Goal: Information Seeking & Learning: Learn about a topic

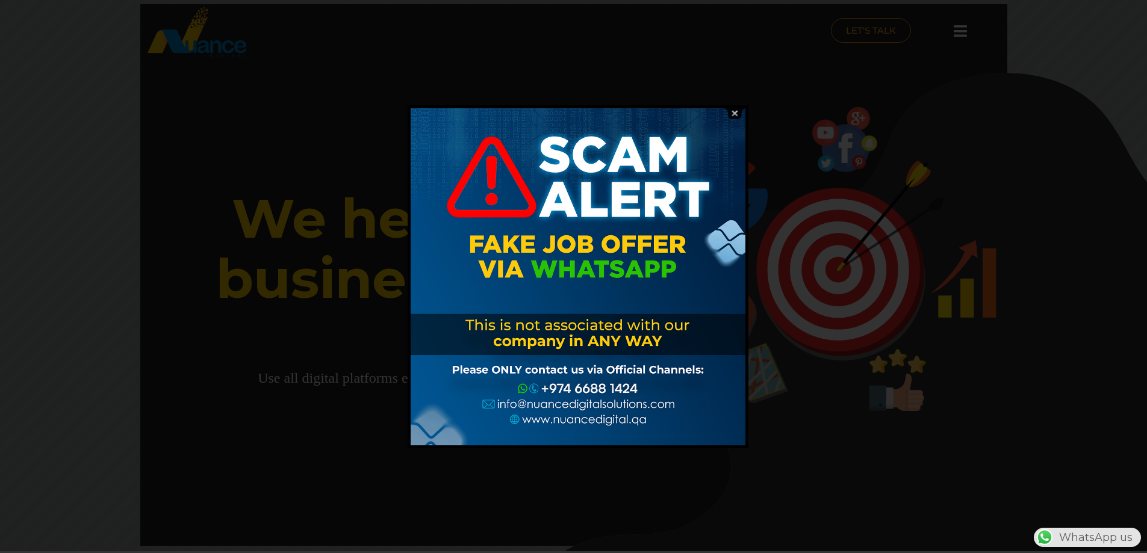
click at [730, 110] on img at bounding box center [734, 113] width 23 height 11
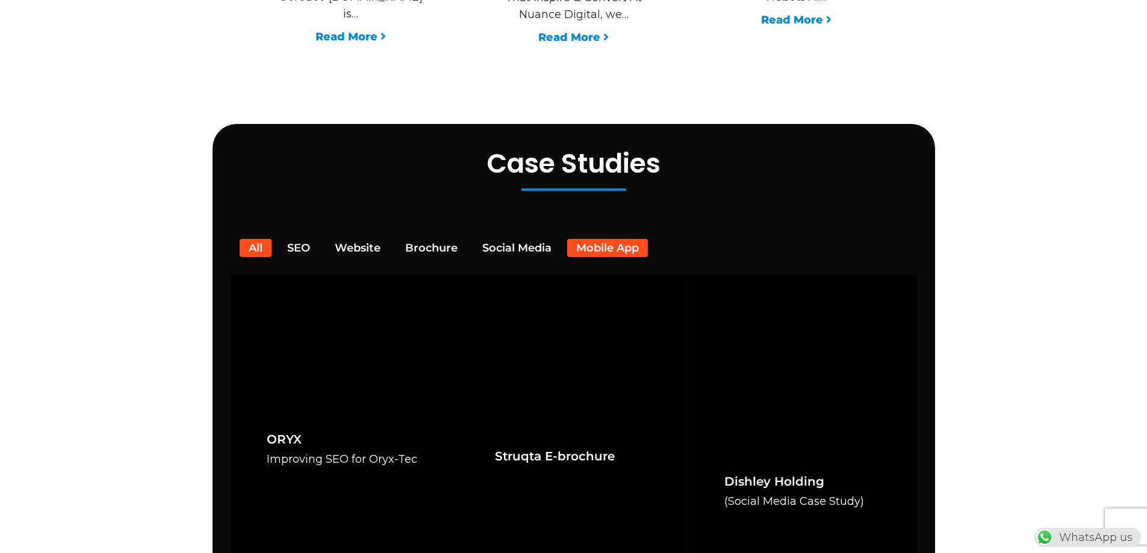
scroll to position [2167, 0]
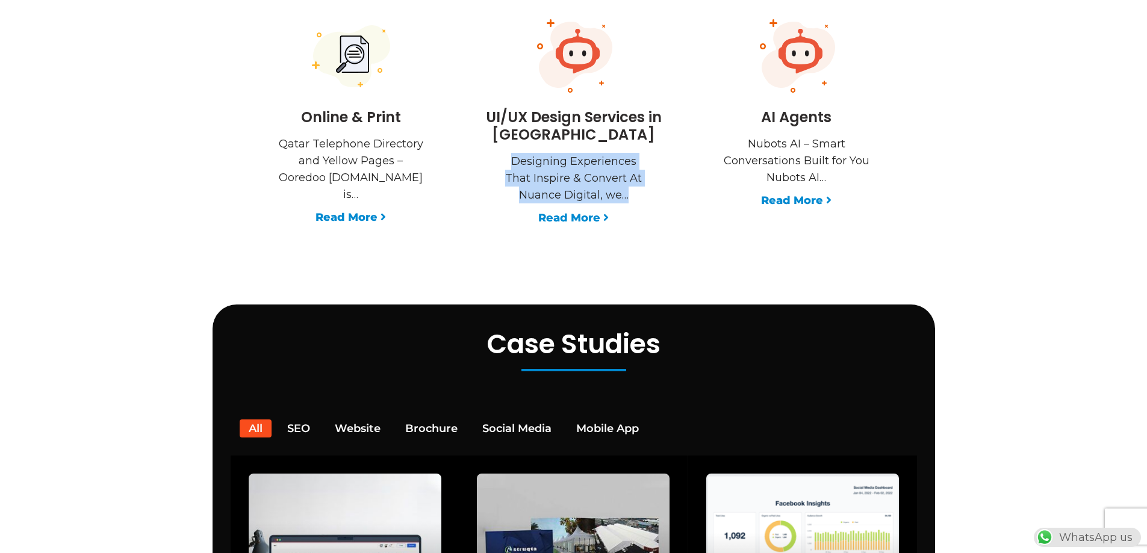
drag, startPoint x: 516, startPoint y: 141, endPoint x: 637, endPoint y: 184, distance: 128.3
click at [642, 182] on p "Designing Experiences That Inspire & Convert At Nuance Digital, we…" at bounding box center [573, 178] width 150 height 51
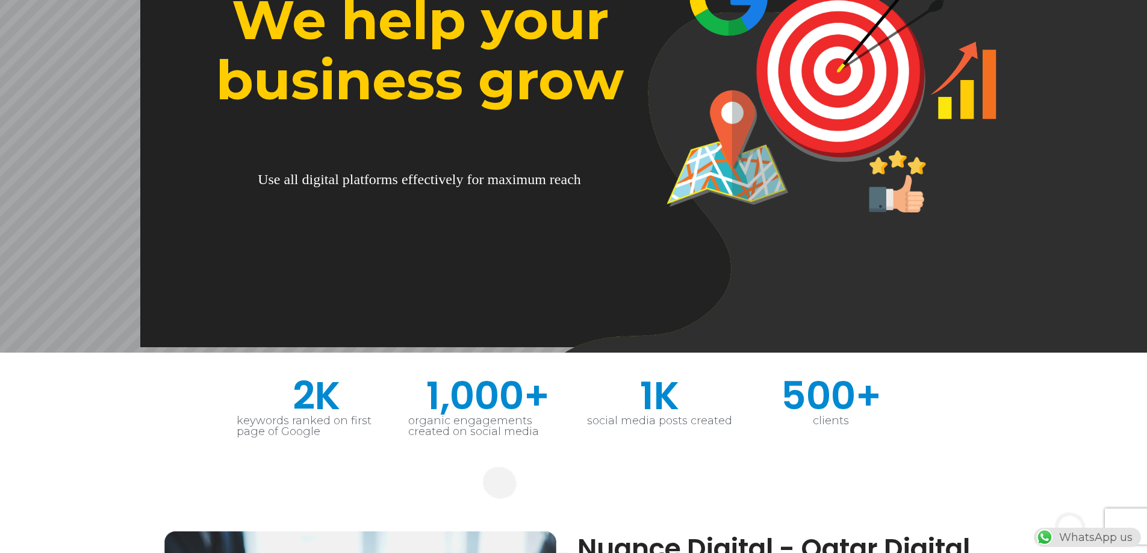
scroll to position [0, 0]
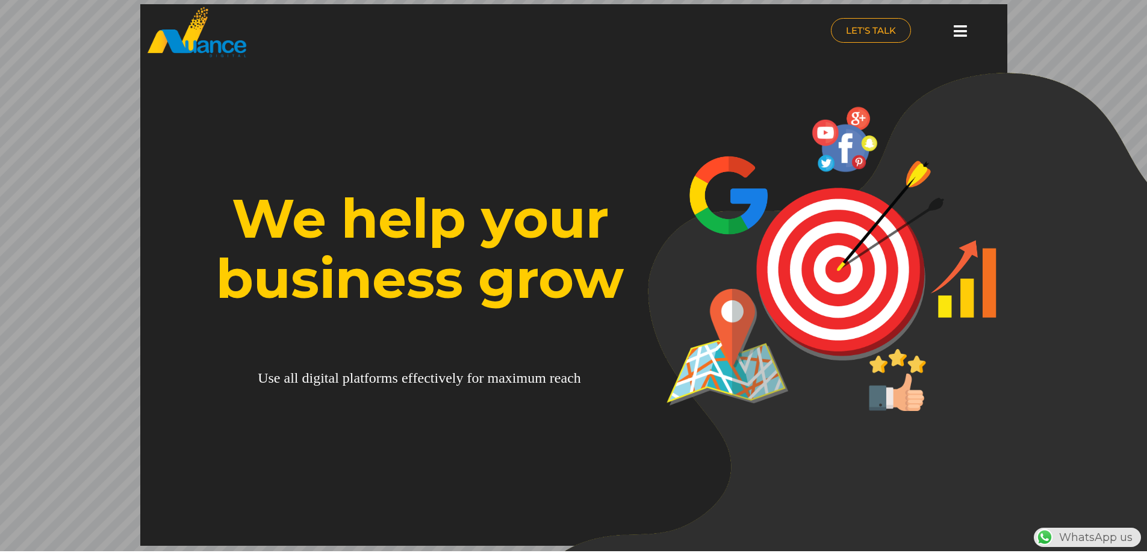
click at [960, 29] on icon at bounding box center [960, 30] width 13 height 15
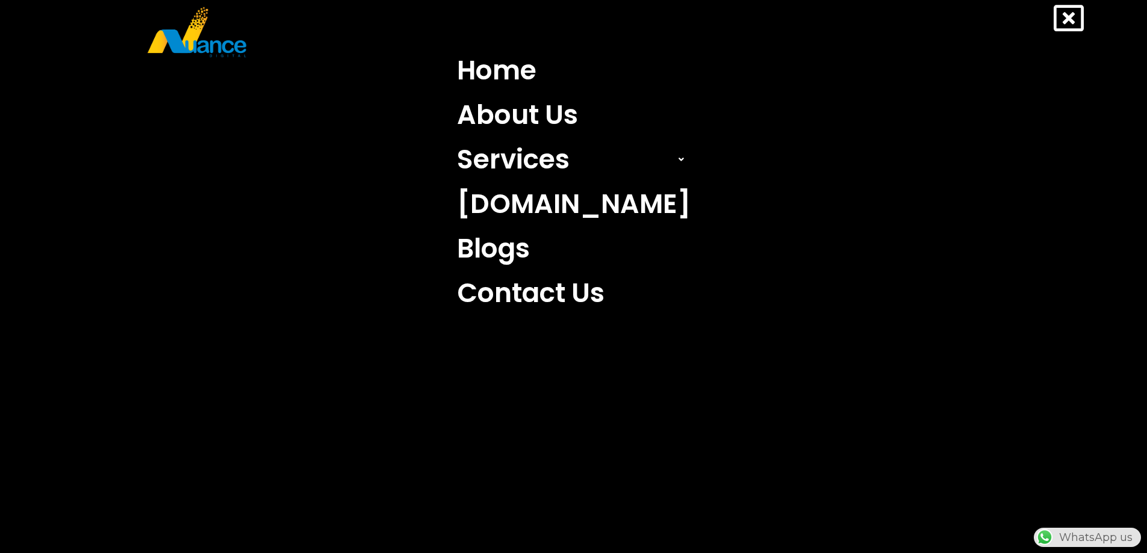
click at [1068, 19] on icon at bounding box center [1068, 18] width 30 height 30
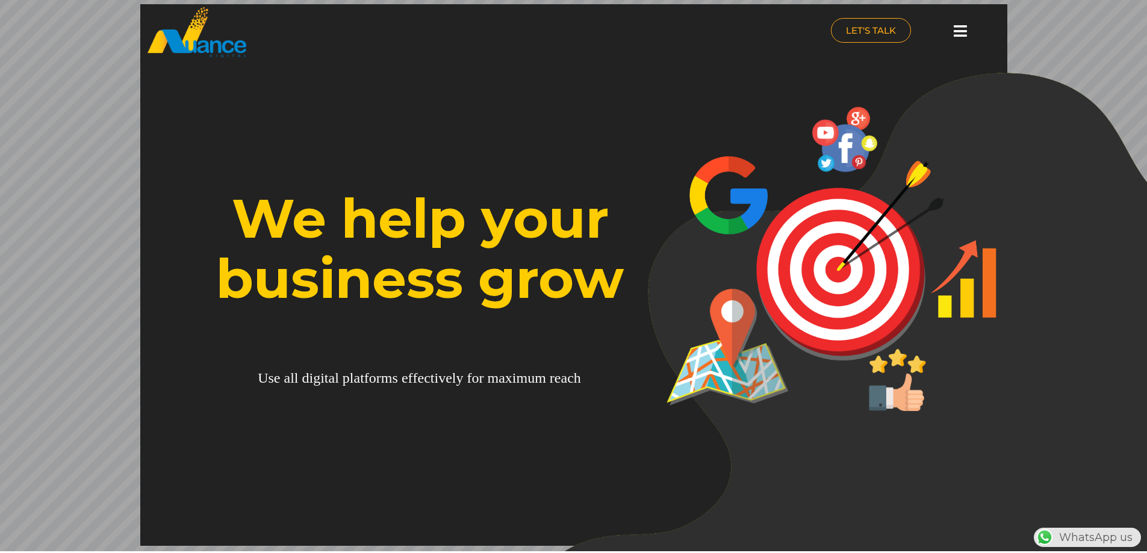
click at [954, 30] on icon at bounding box center [960, 30] width 13 height 15
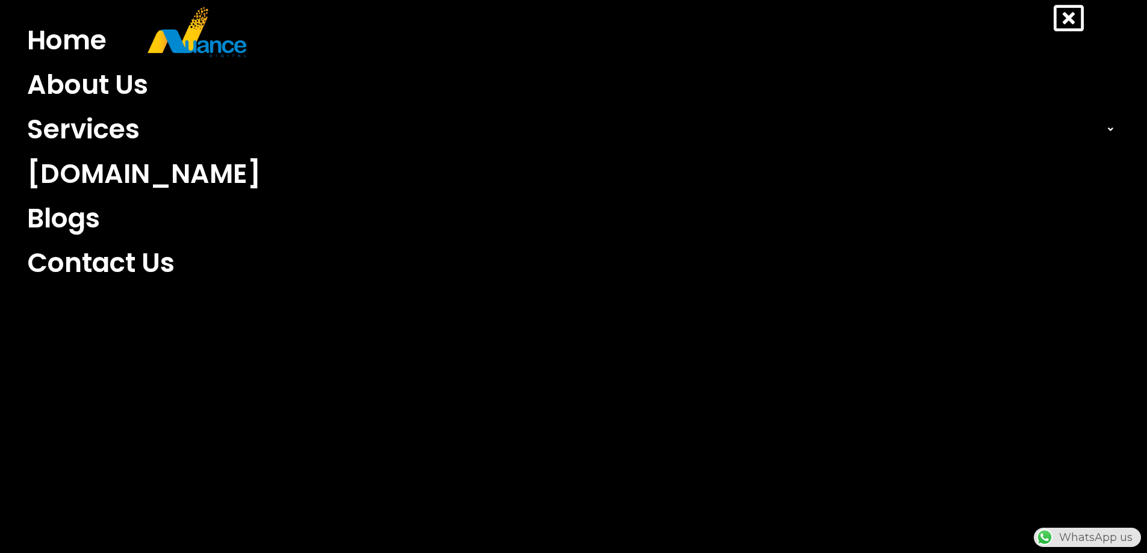
click at [1060, 16] on icon at bounding box center [1068, 18] width 30 height 30
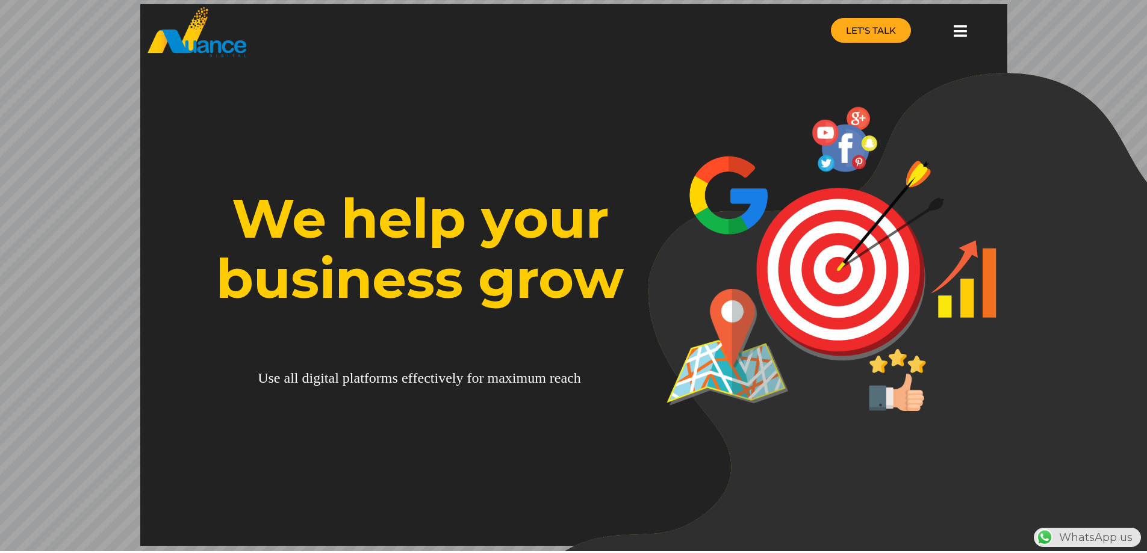
click at [883, 21] on link "LET'S TALK" at bounding box center [871, 30] width 80 height 25
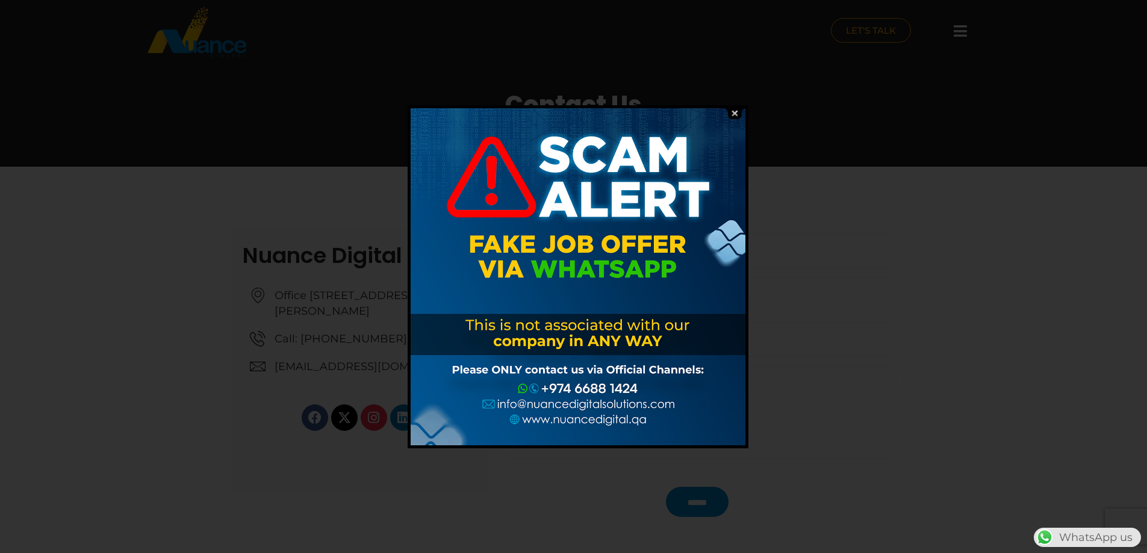
drag, startPoint x: 461, startPoint y: 323, endPoint x: 632, endPoint y: 362, distance: 176.1
click at [650, 362] on div at bounding box center [578, 276] width 335 height 337
click at [734, 113] on img at bounding box center [734, 113] width 23 height 11
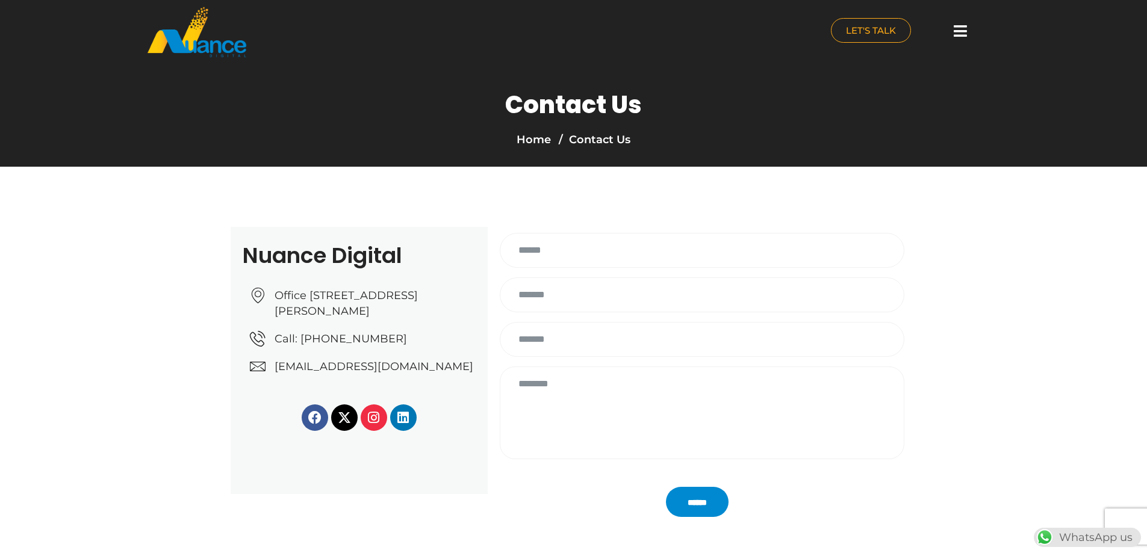
click at [191, 48] on img at bounding box center [196, 32] width 101 height 52
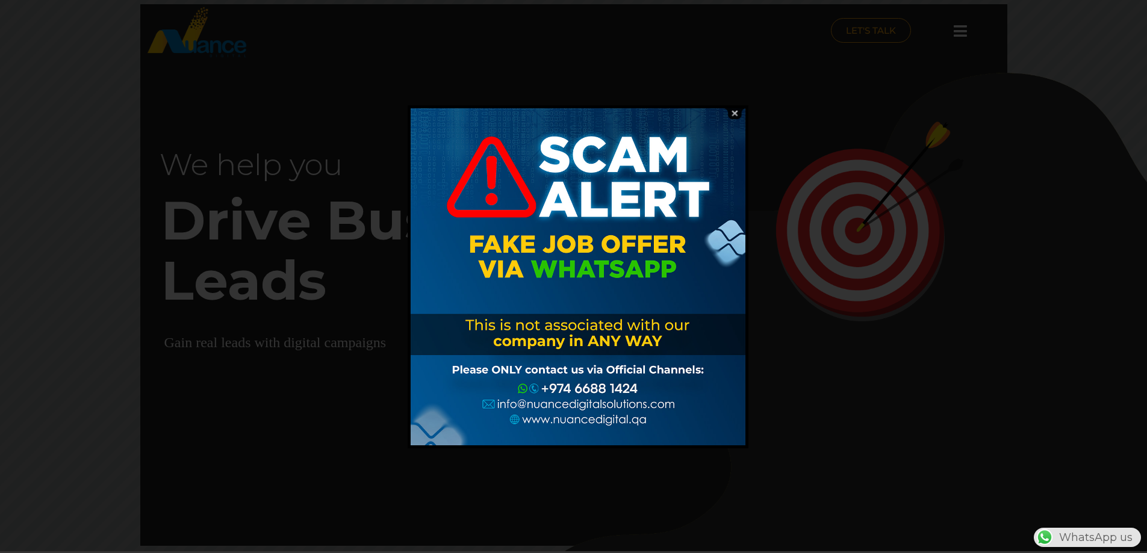
click at [731, 112] on img at bounding box center [734, 113] width 23 height 11
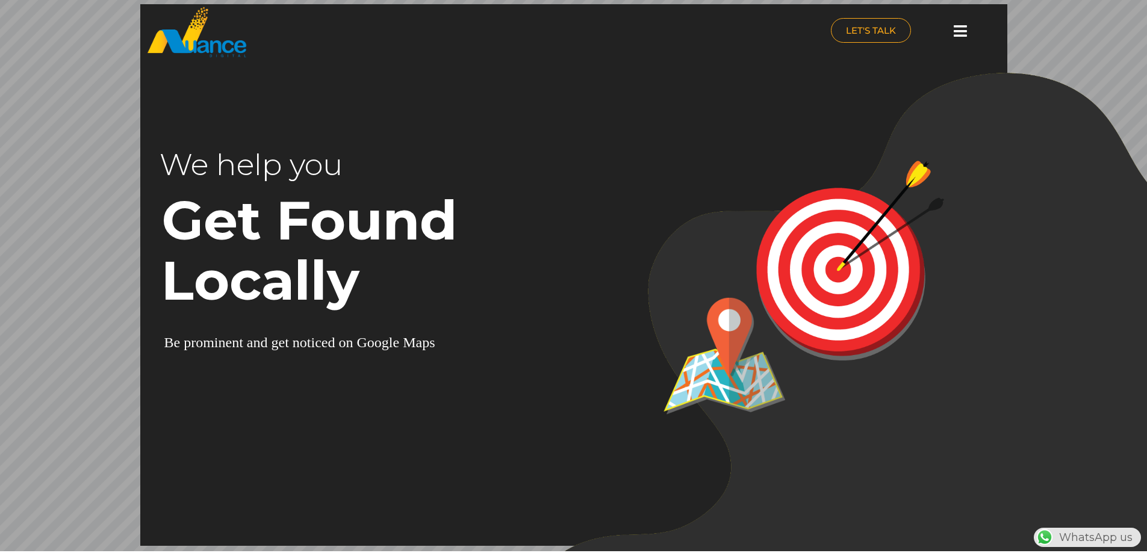
click at [1093, 536] on div "WhatsApp us" at bounding box center [1087, 537] width 107 height 19
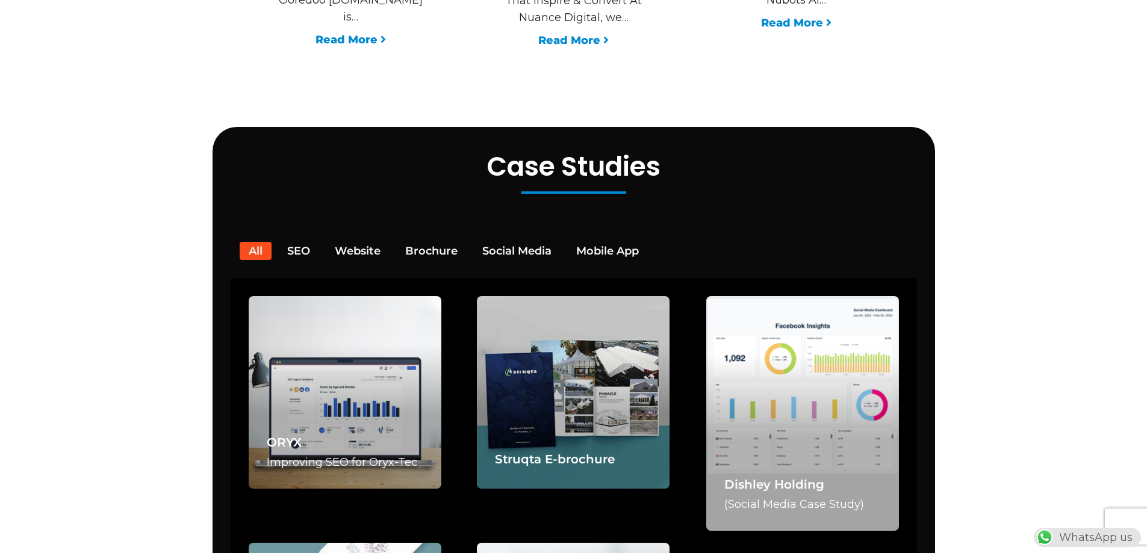
scroll to position [2348, 0]
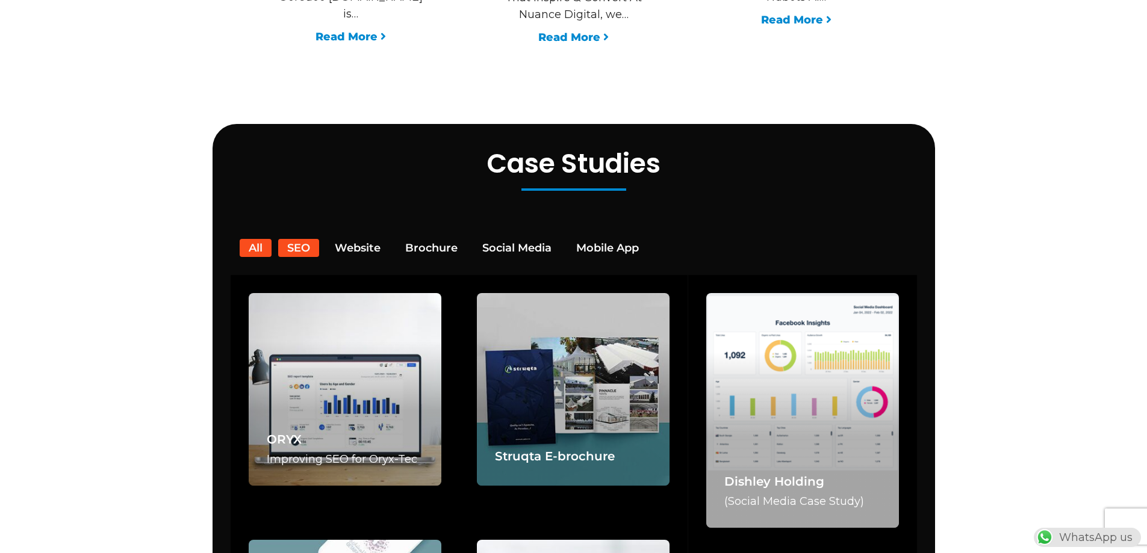
click at [300, 239] on button "SEO" at bounding box center [298, 248] width 41 height 18
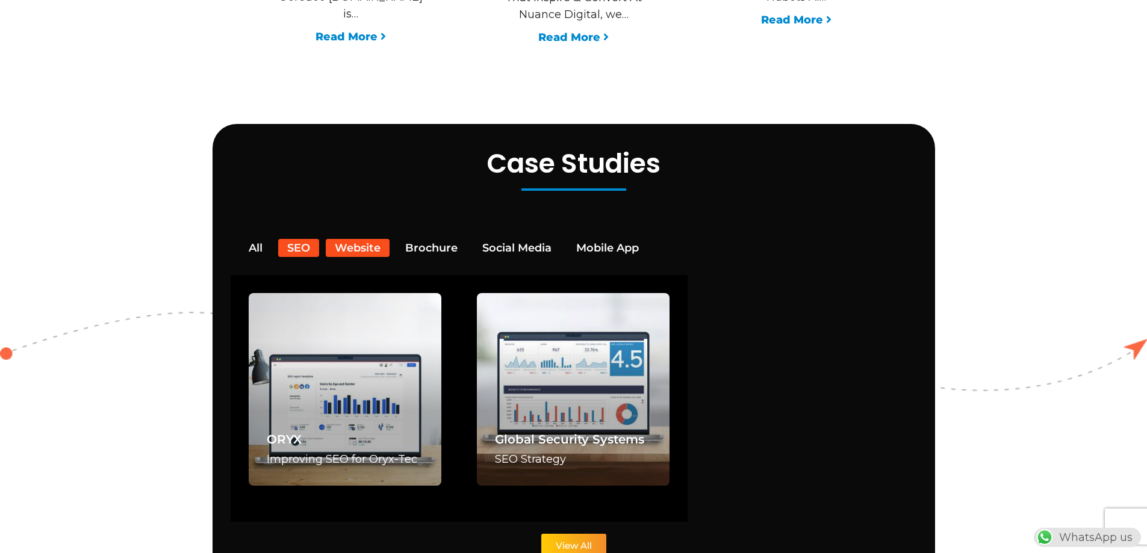
click at [359, 239] on button "Website" at bounding box center [358, 248] width 64 height 18
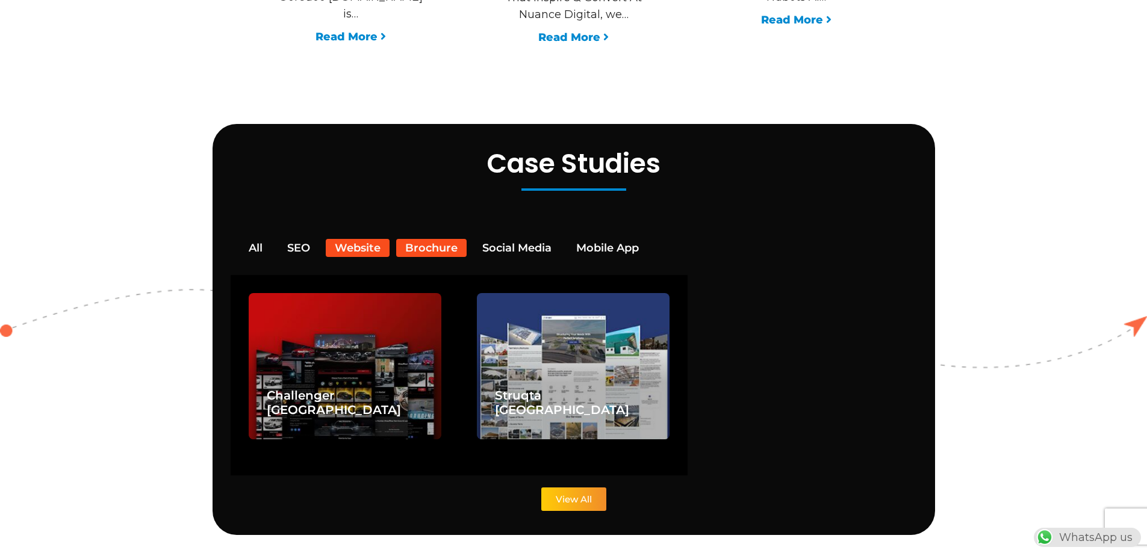
click at [423, 239] on button "Brochure" at bounding box center [431, 248] width 70 height 18
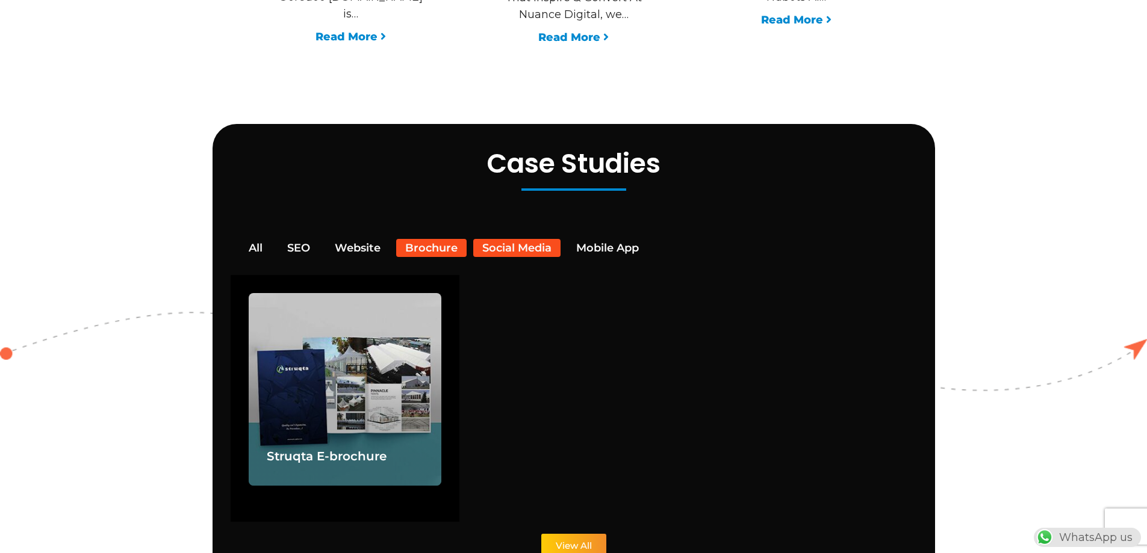
click at [508, 239] on button "Social Media" at bounding box center [516, 248] width 87 height 18
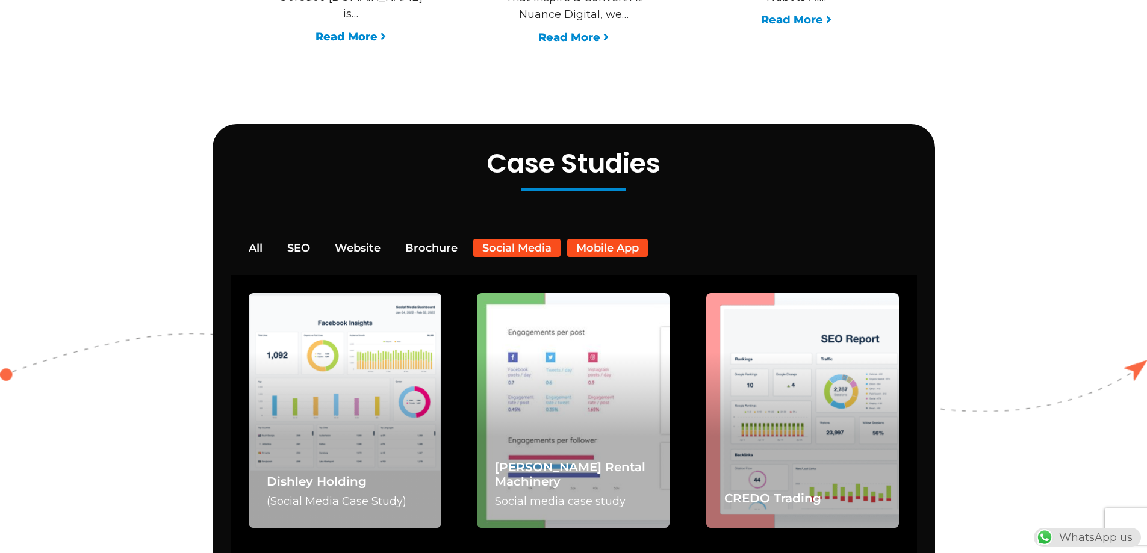
click at [585, 239] on button "Mobile App" at bounding box center [607, 248] width 81 height 18
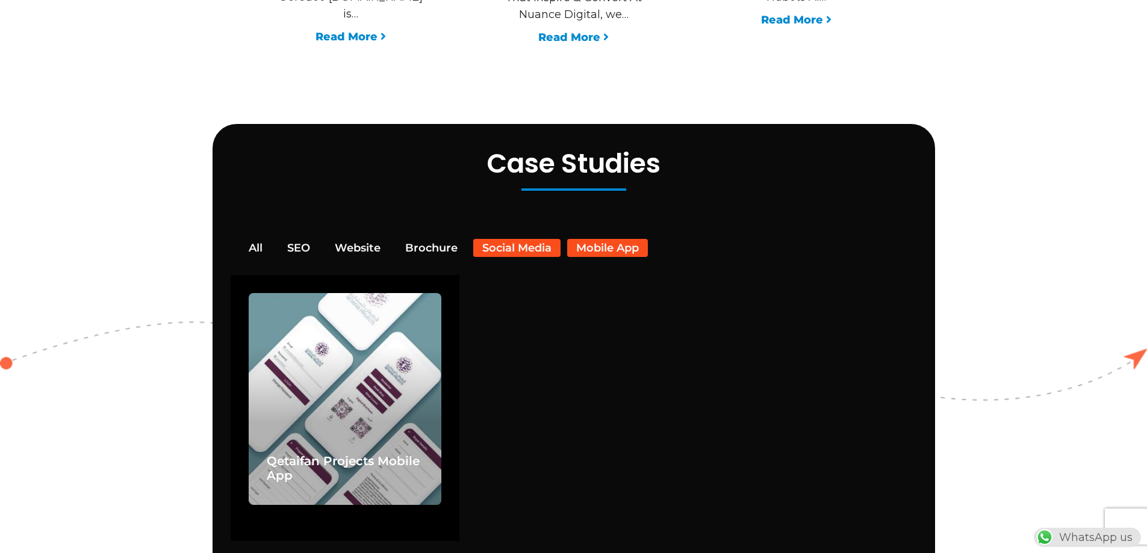
click at [530, 239] on button "Social Media" at bounding box center [516, 248] width 87 height 18
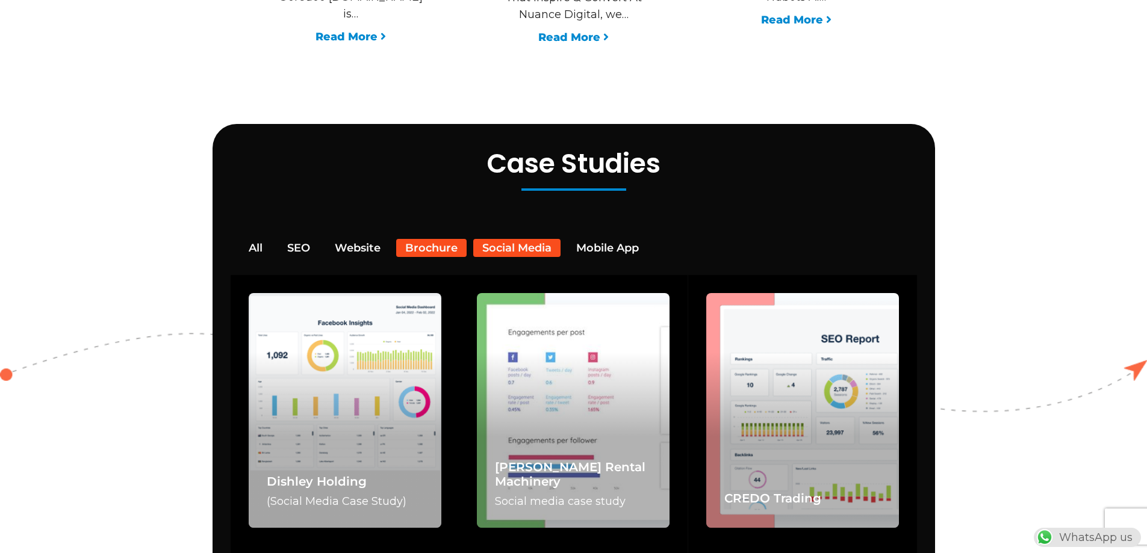
click at [436, 239] on button "Brochure" at bounding box center [431, 248] width 70 height 18
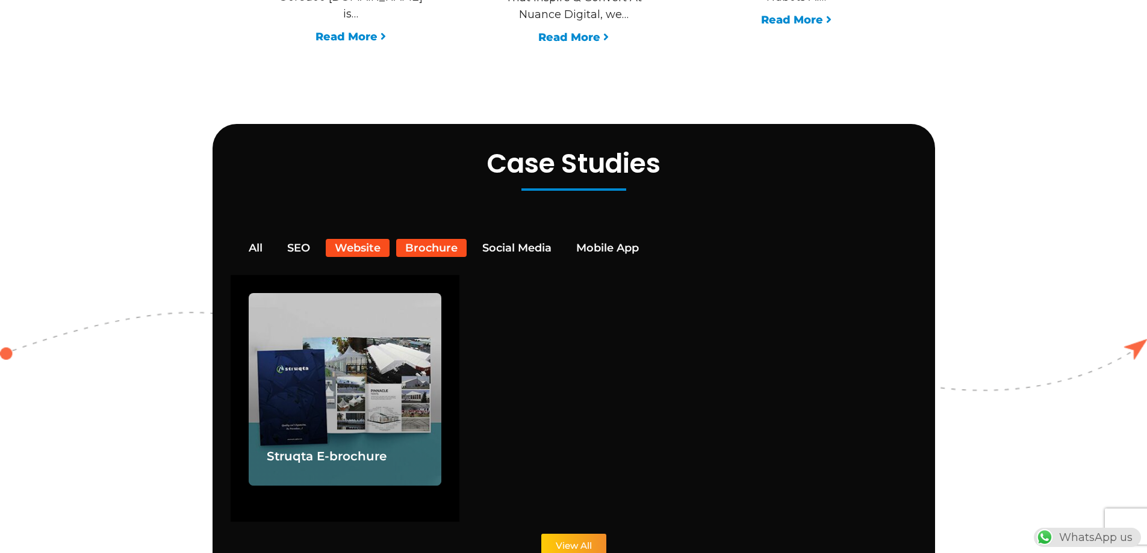
drag, startPoint x: 370, startPoint y: 231, endPoint x: 346, endPoint y: 229, distance: 24.1
click at [362, 239] on button "Website" at bounding box center [358, 248] width 64 height 18
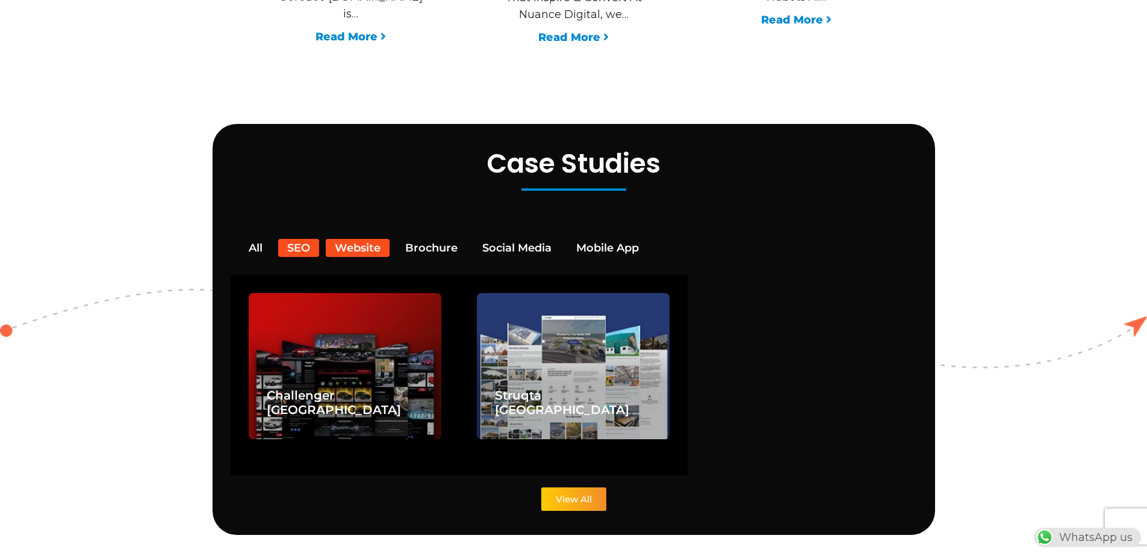
click at [295, 239] on button "SEO" at bounding box center [298, 248] width 41 height 18
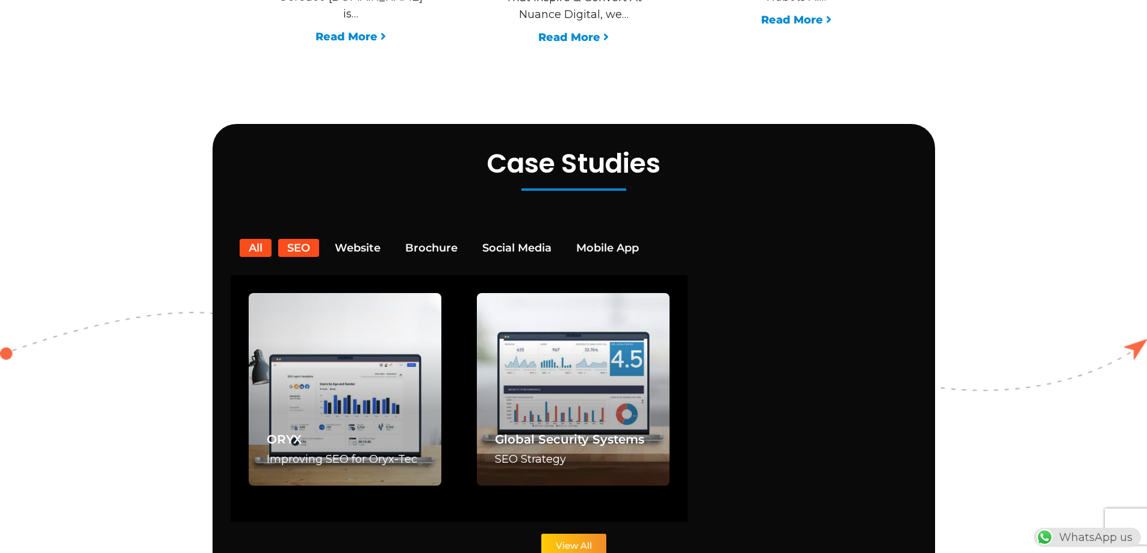
click at [264, 239] on button "All" at bounding box center [256, 248] width 32 height 18
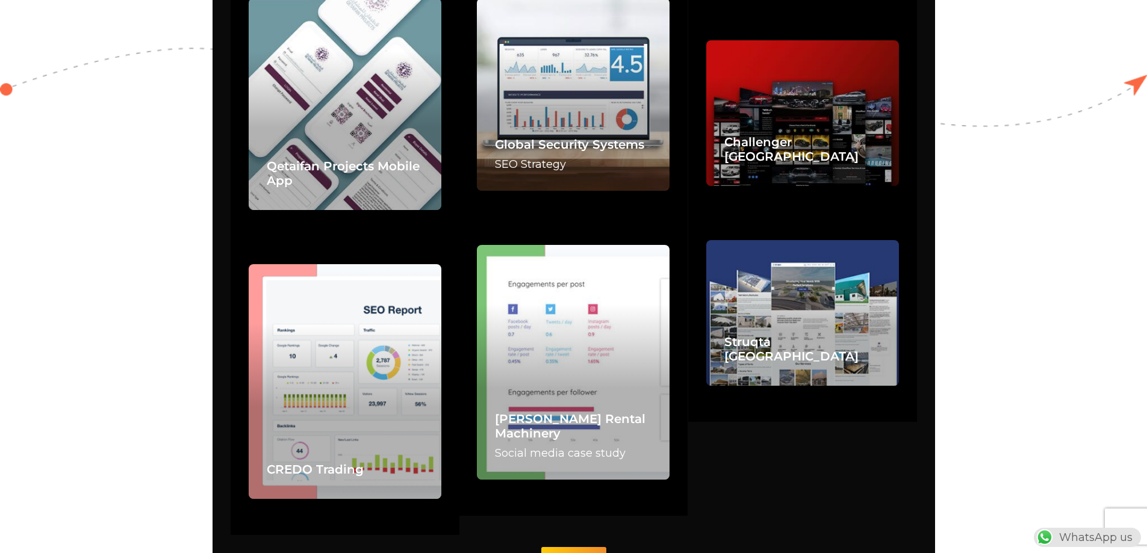
scroll to position [3070, 0]
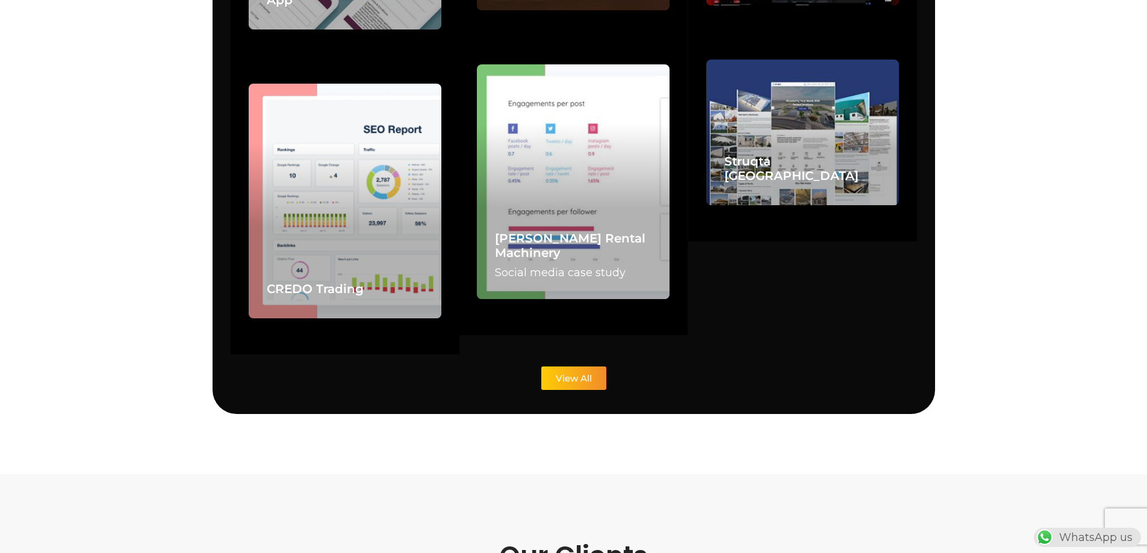
click at [565, 374] on span "View All" at bounding box center [574, 378] width 36 height 9
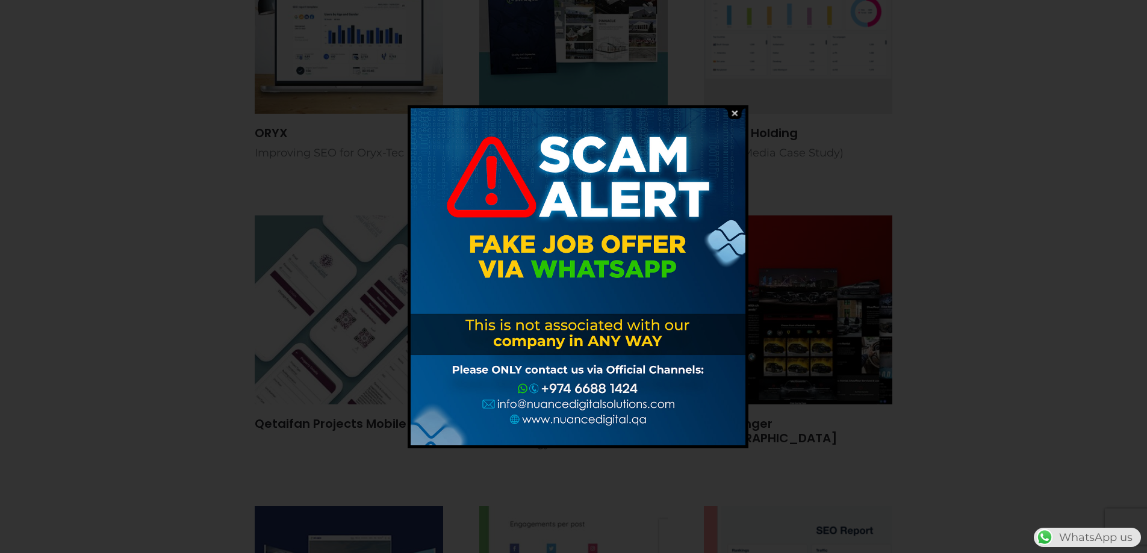
scroll to position [301, 0]
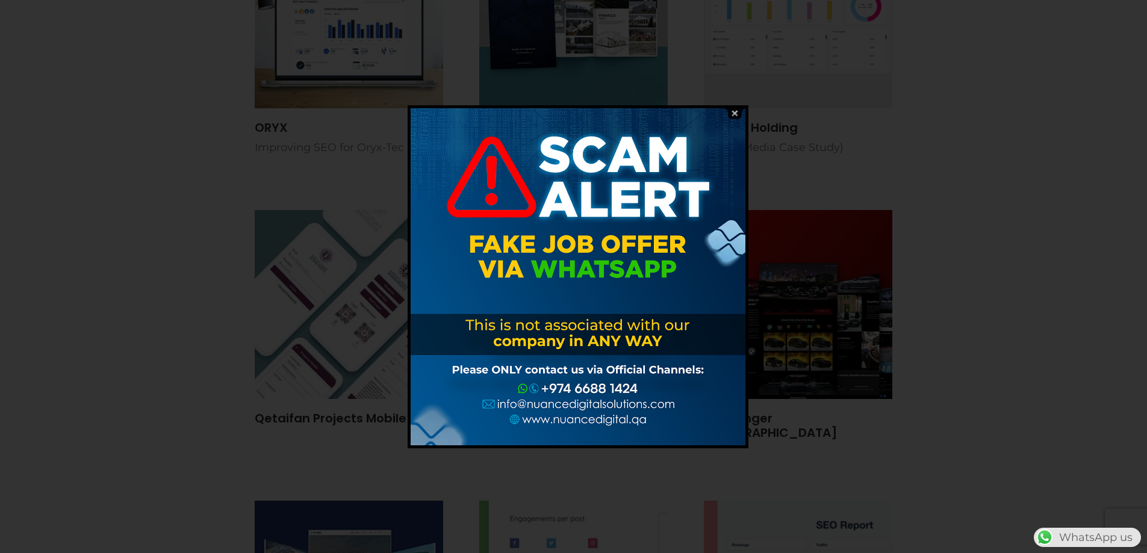
click at [731, 114] on img at bounding box center [734, 113] width 23 height 11
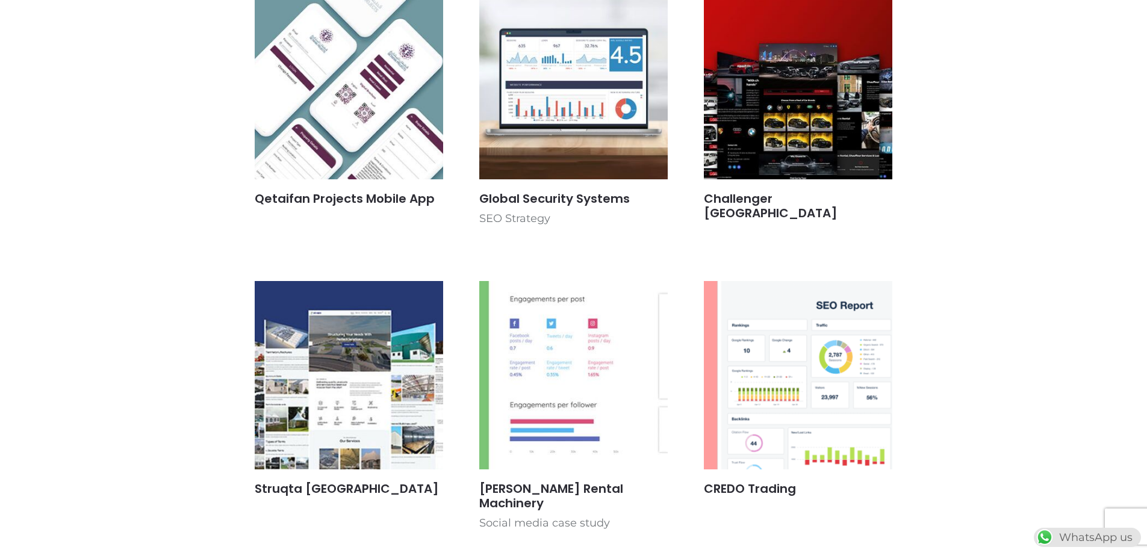
scroll to position [602, 0]
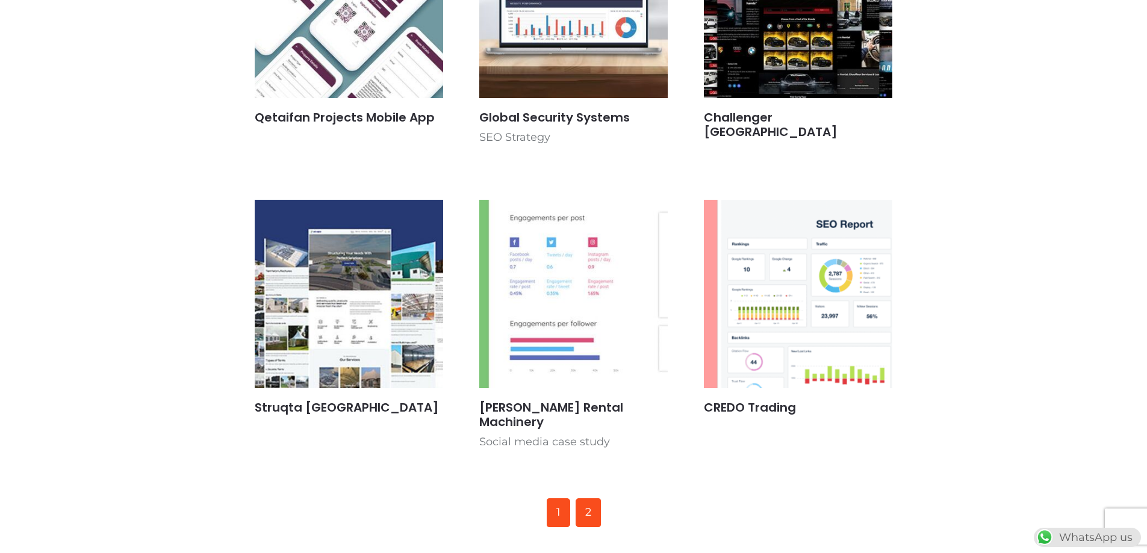
click at [591, 498] on link "2" at bounding box center [588, 512] width 25 height 29
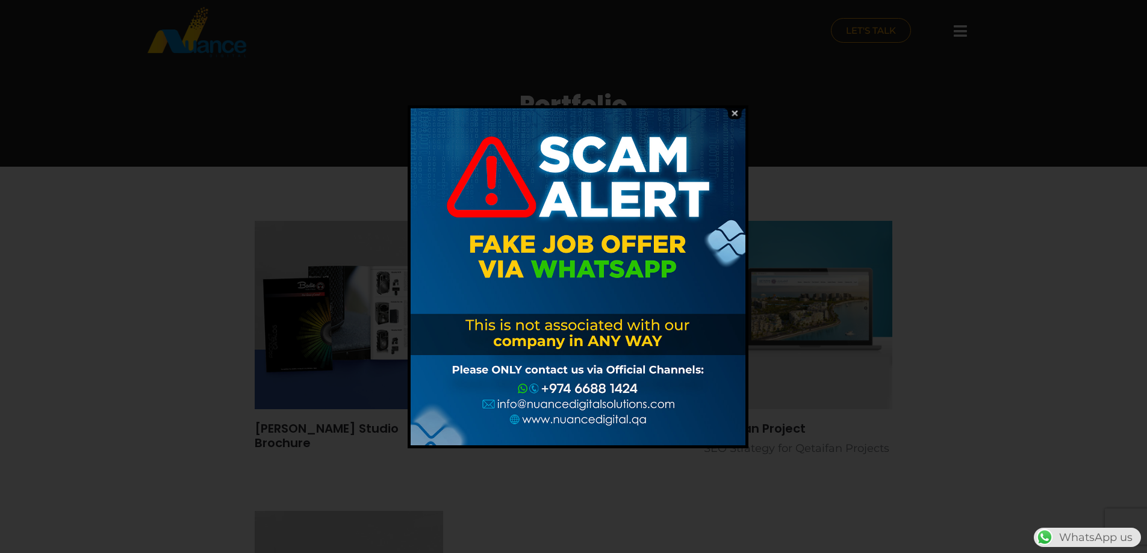
click at [734, 113] on img at bounding box center [734, 113] width 23 height 11
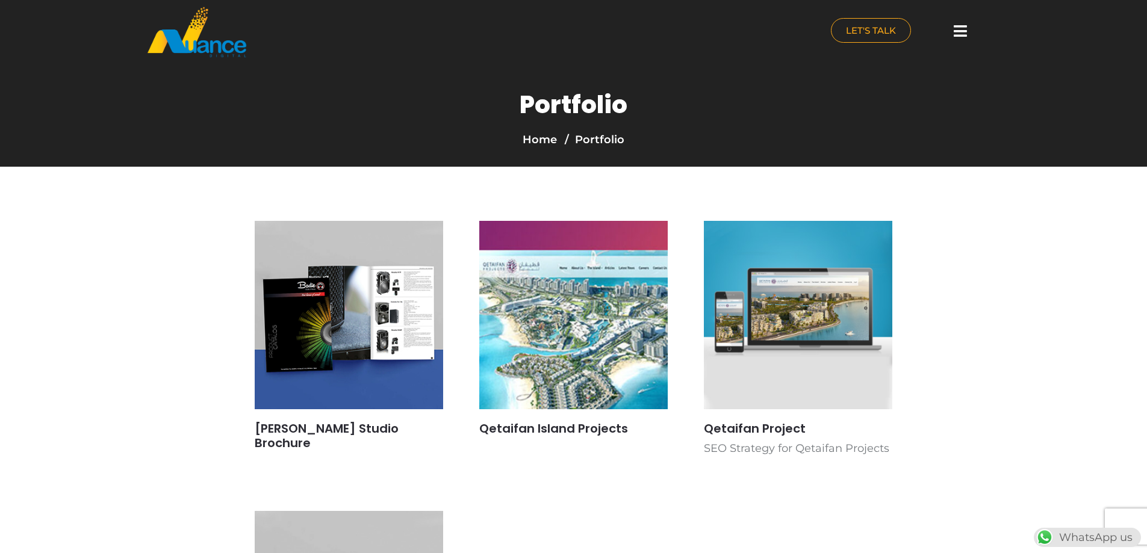
click at [591, 140] on li "Portfolio" at bounding box center [593, 139] width 63 height 17
